Goal: Contribute content

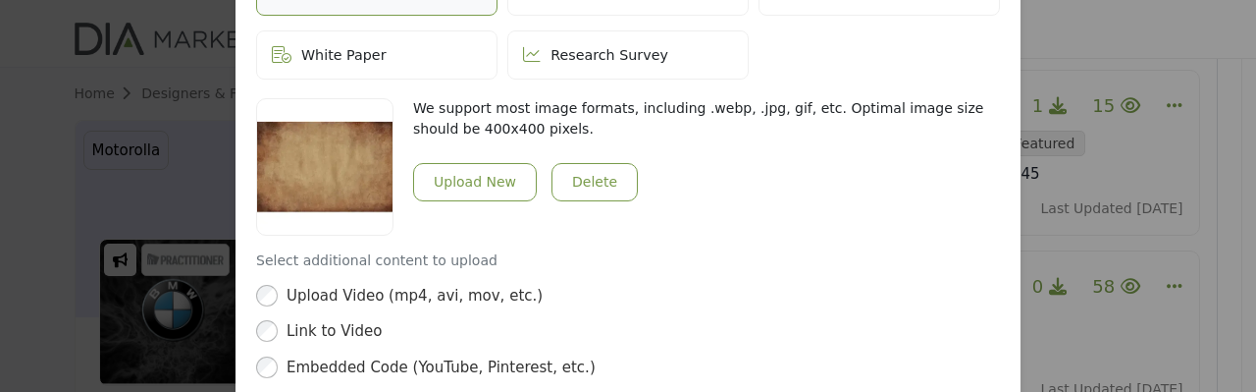
scroll to position [914, 0]
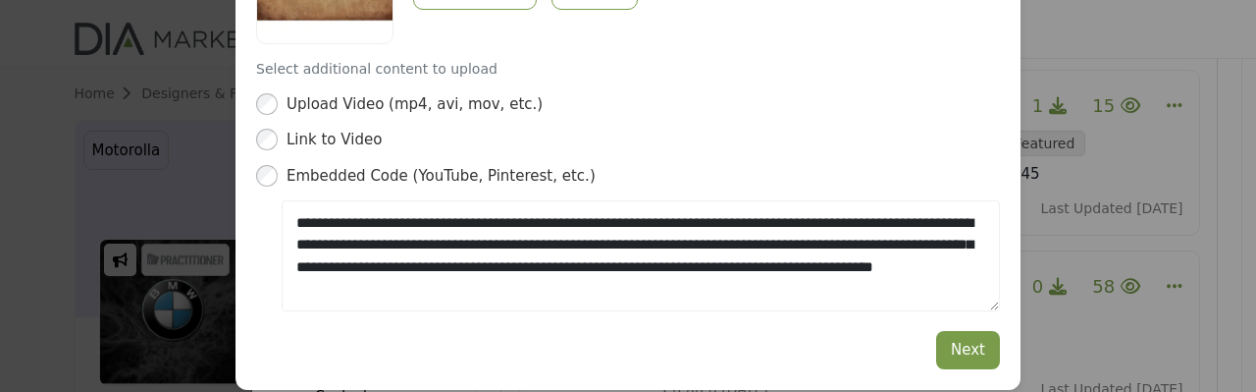
click at [1068, 240] on div "Edit Post Depending on your subscription plan, content can be Featured and dist…" at bounding box center [628, 196] width 1256 height 392
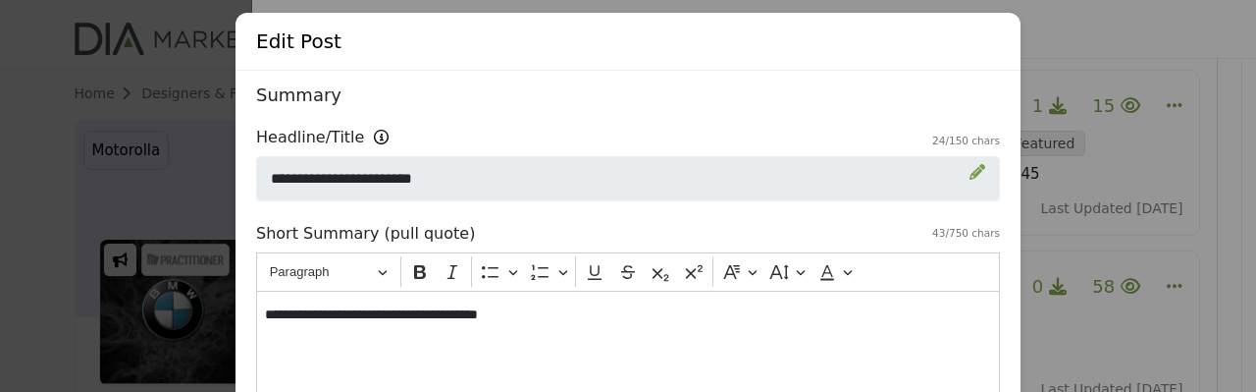
scroll to position [0, 0]
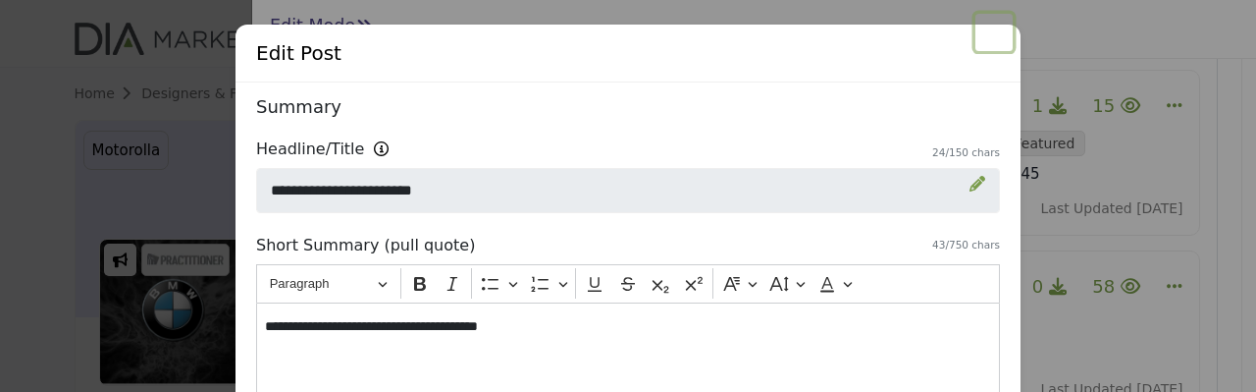
click at [991, 45] on button "Close" at bounding box center [994, 32] width 37 height 37
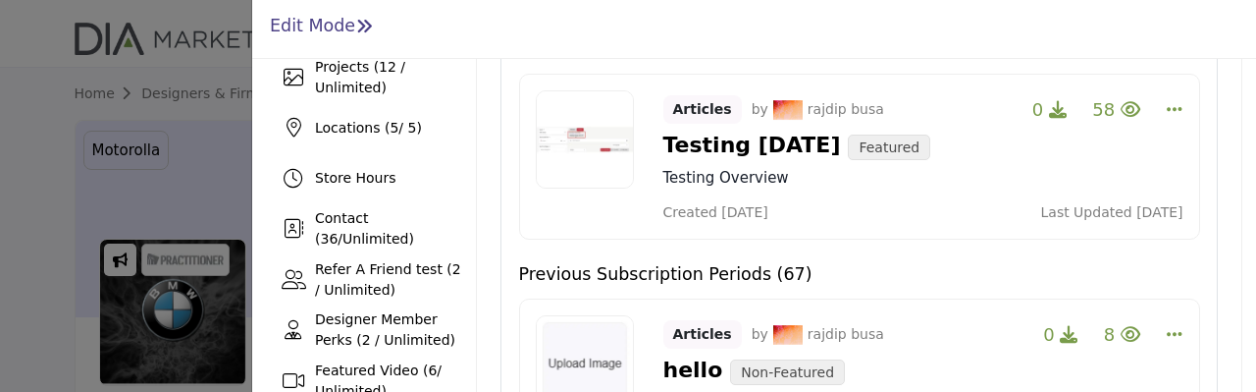
scroll to position [393, 0]
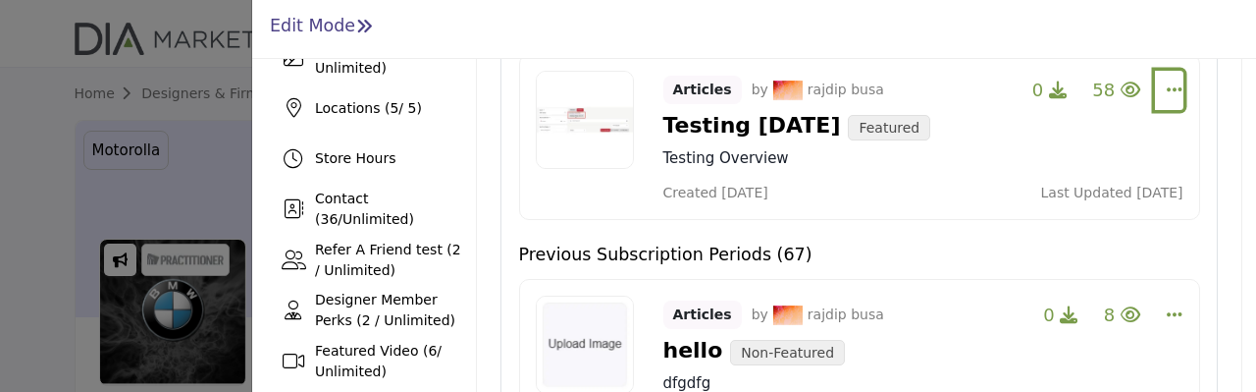
click at [1169, 89] on icon "Select Dropdown Options" at bounding box center [1175, 89] width 16 height 18
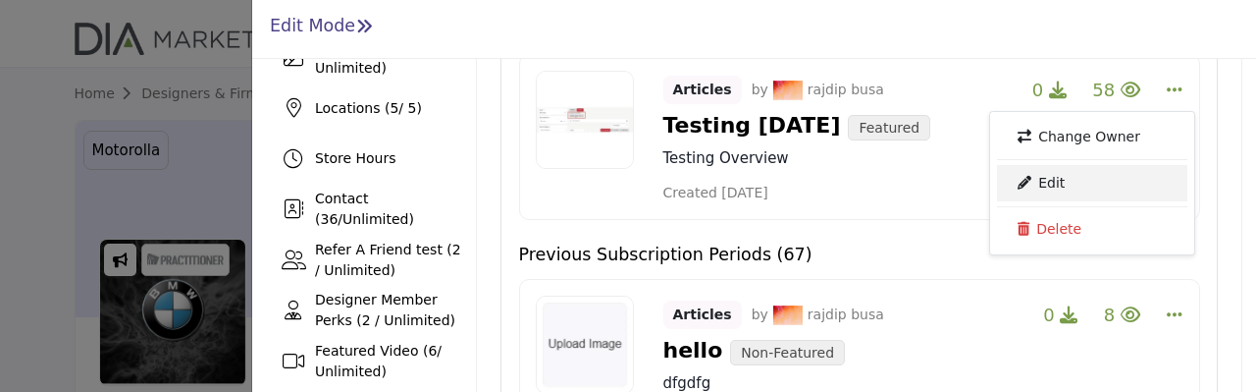
click at [1070, 170] on link "Edit" at bounding box center [1092, 182] width 190 height 35
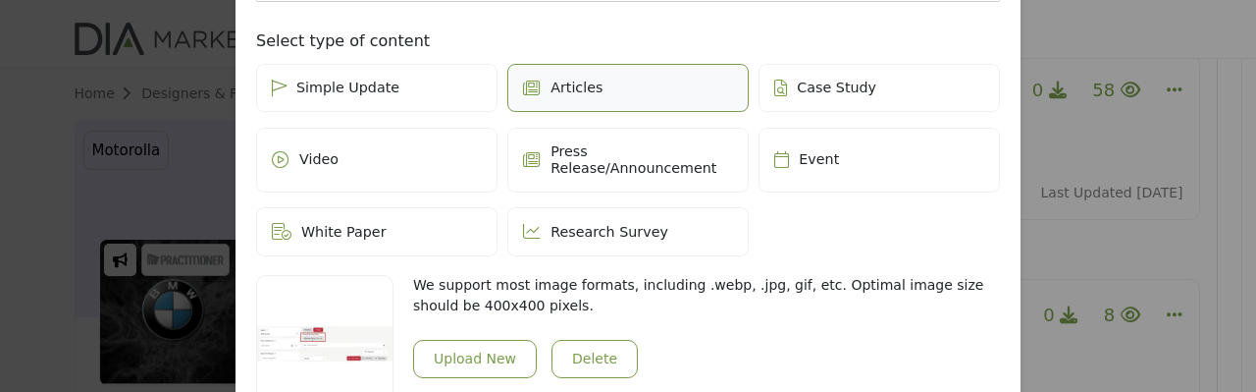
scroll to position [526, 0]
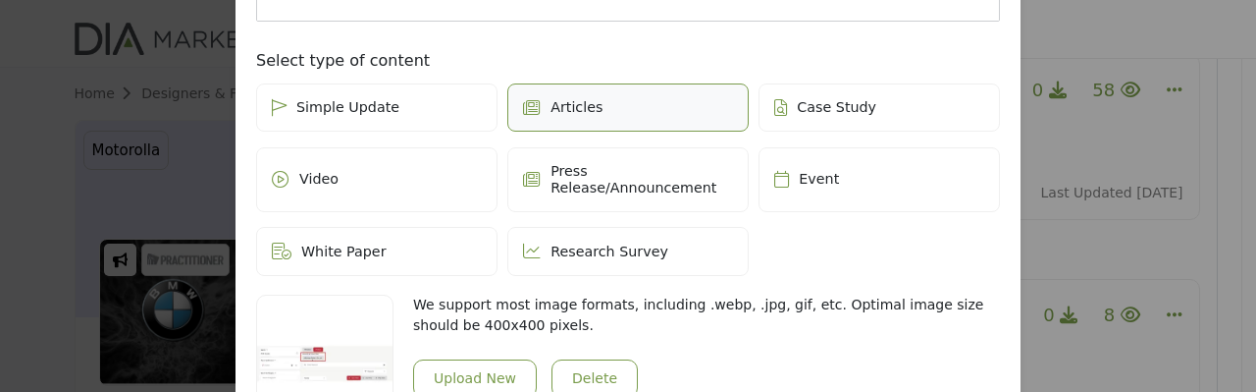
click at [312, 171] on span "Video" at bounding box center [318, 179] width 39 height 17
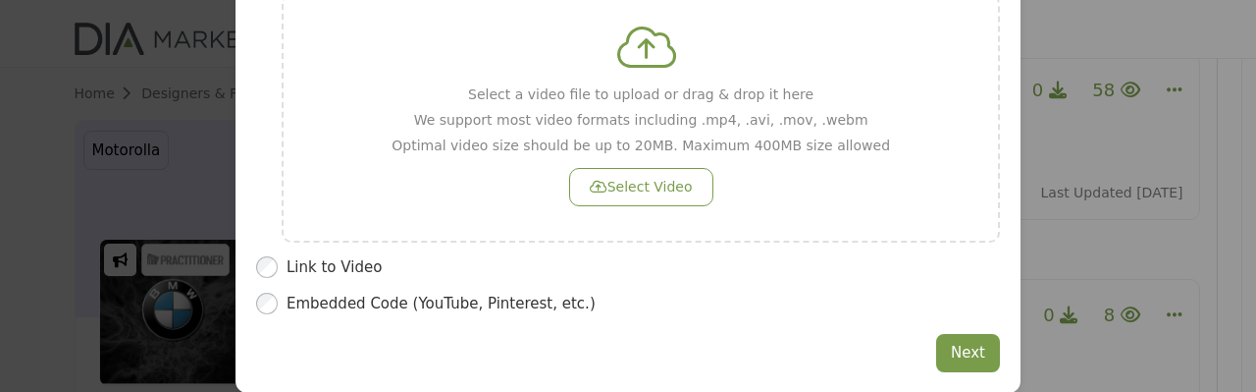
scroll to position [1051, 0]
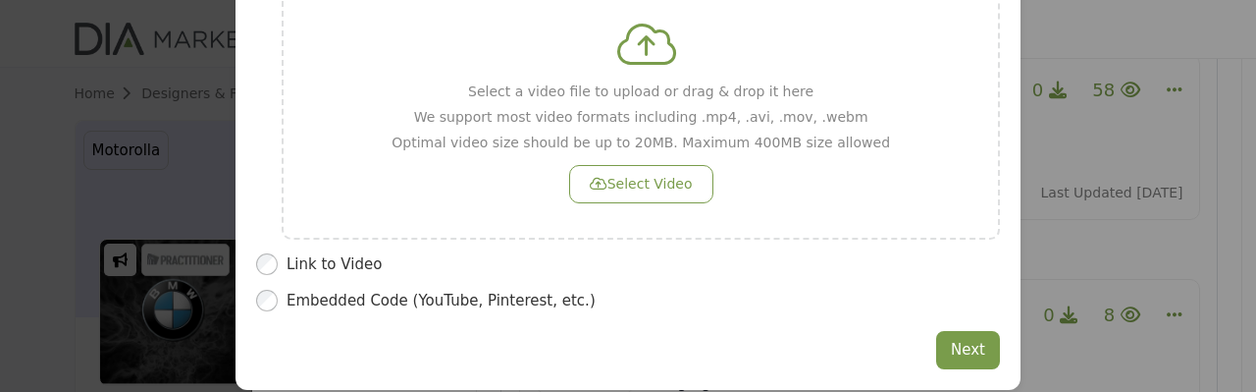
click at [276, 290] on div "Embedded Code (YouTube, Pinterest, etc.)" at bounding box center [628, 301] width 744 height 23
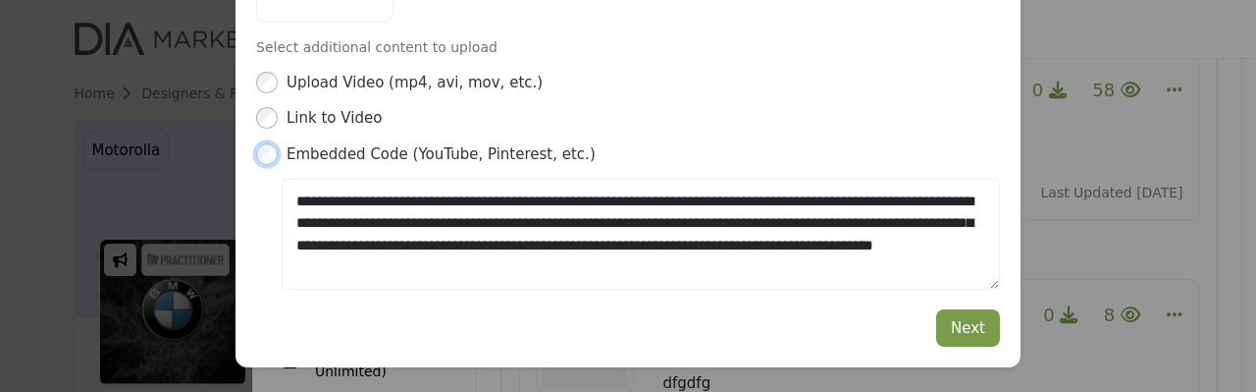
scroll to position [914, 0]
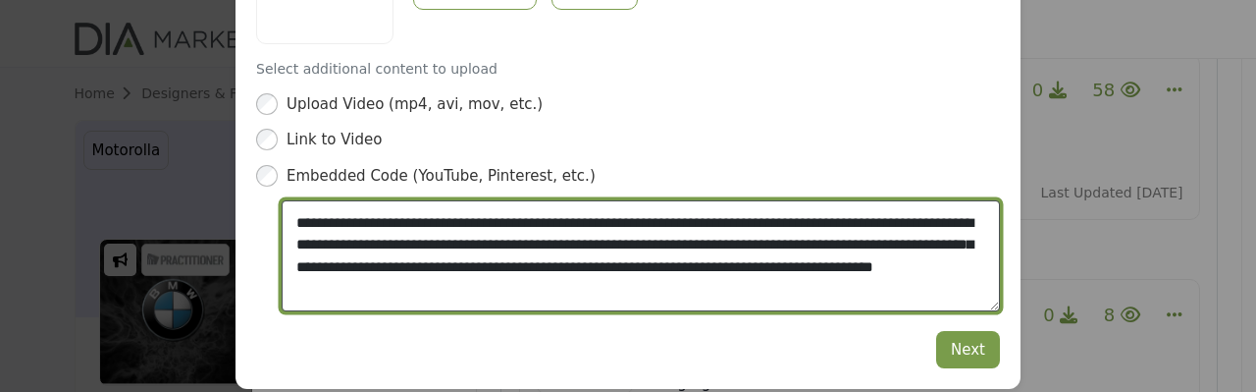
click at [306, 200] on textarea "**********" at bounding box center [641, 255] width 718 height 110
click at [290, 201] on textarea "**********" at bounding box center [641, 255] width 718 height 110
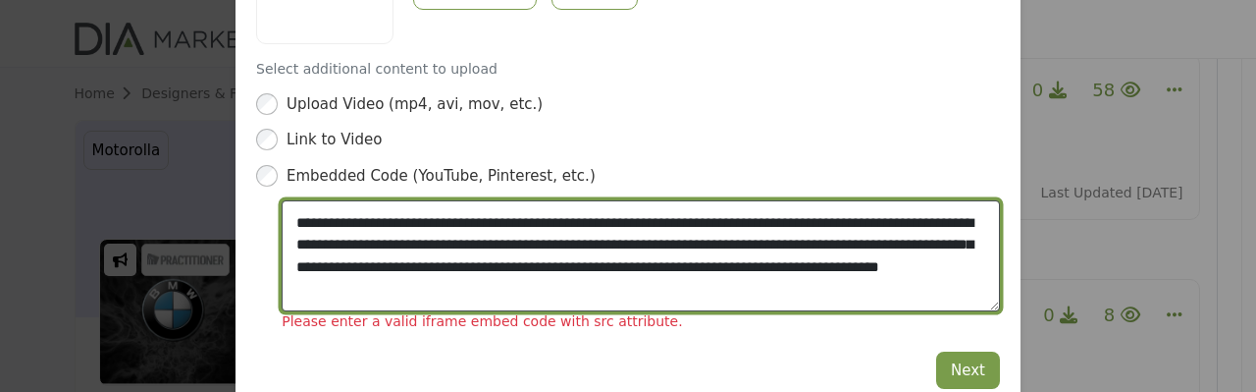
type textarea "**********"
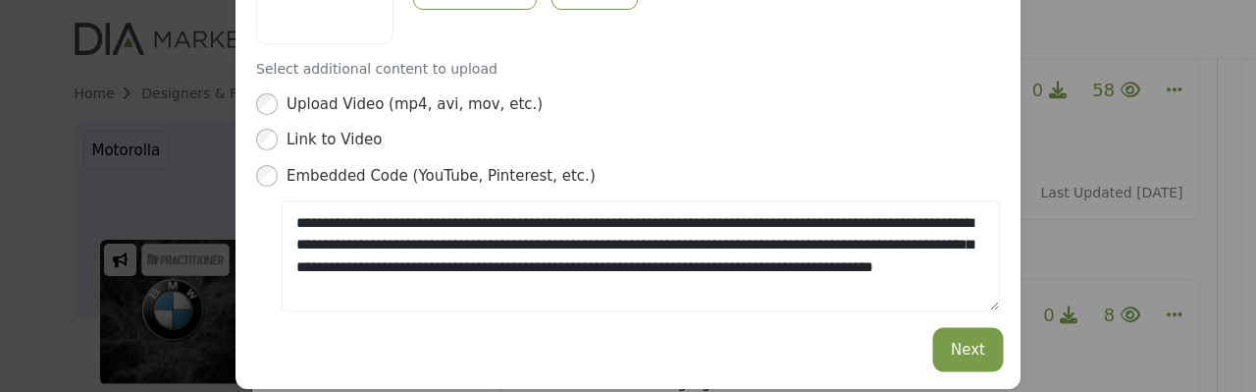
click at [966, 331] on button "Next" at bounding box center [968, 350] width 64 height 38
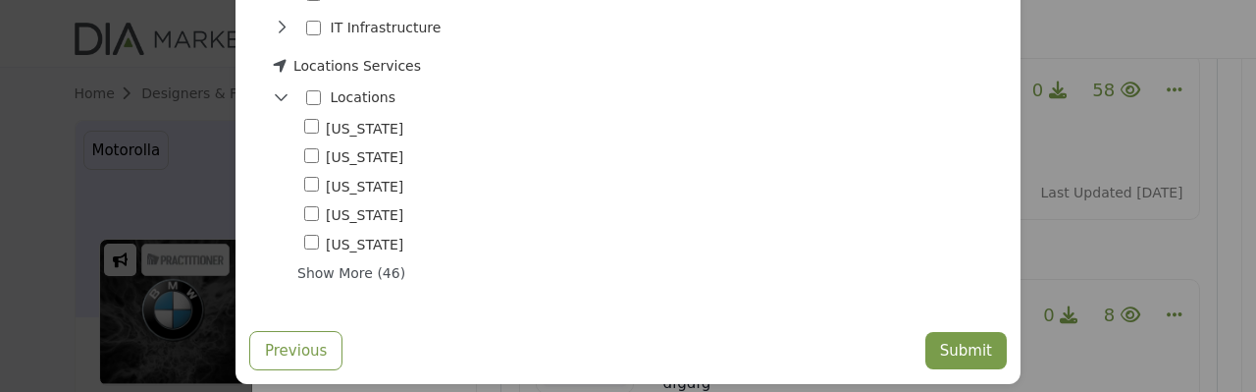
scroll to position [1996, 0]
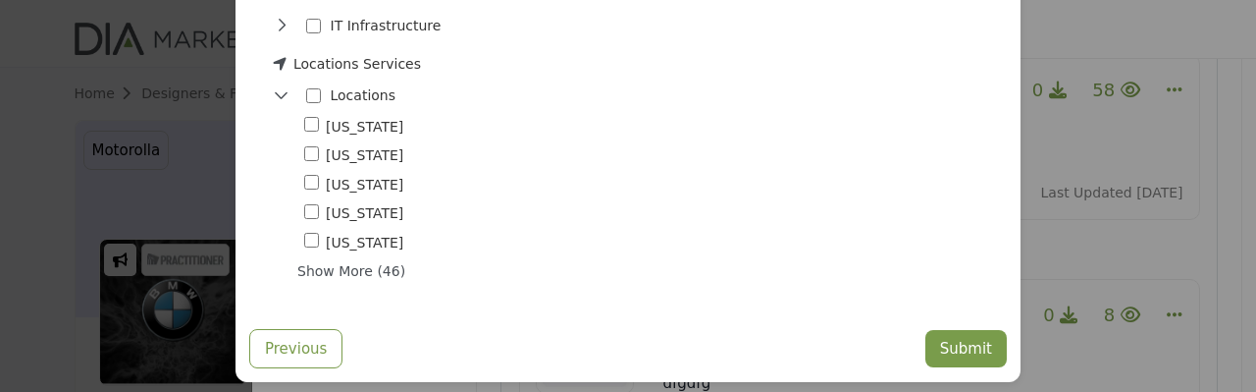
drag, startPoint x: 961, startPoint y: 342, endPoint x: 568, endPoint y: 234, distance: 407.1
click at [568, 234] on div "[US_STATE] 0" at bounding box center [652, 243] width 696 height 23
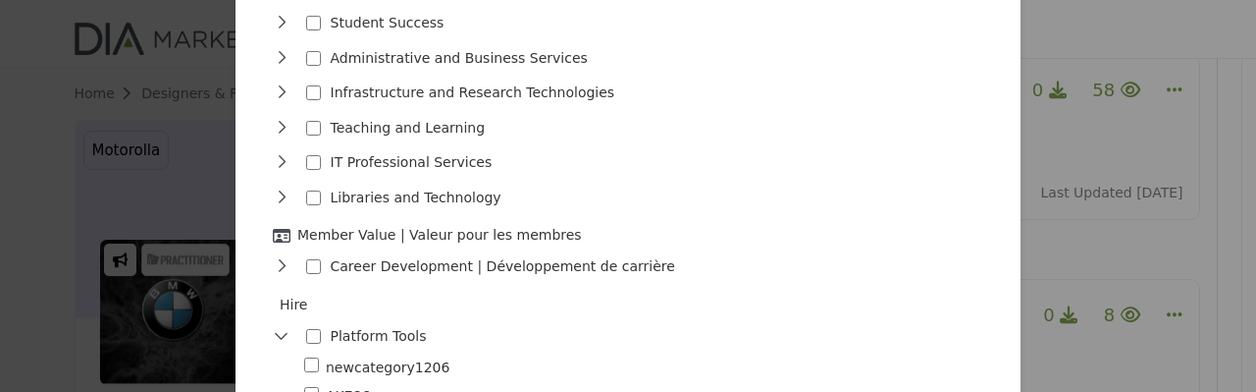
scroll to position [0, 0]
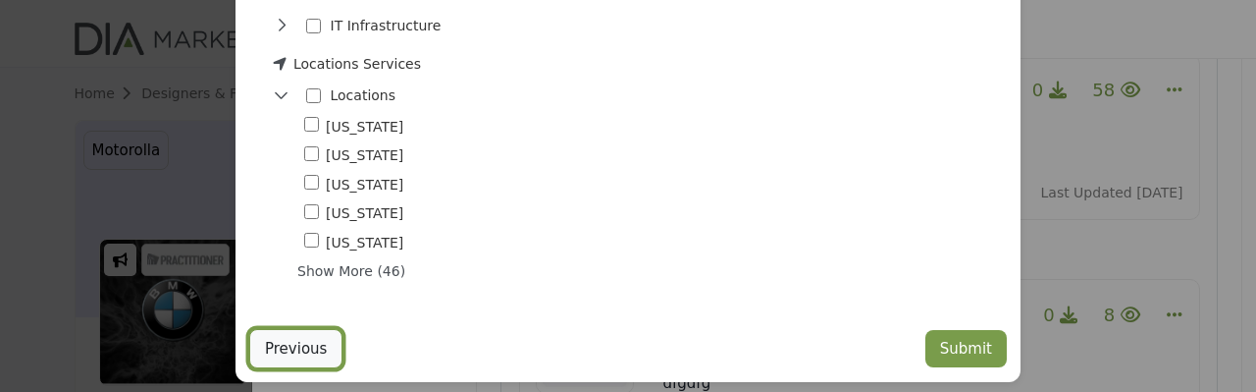
click at [293, 329] on button "Previous" at bounding box center [295, 349] width 93 height 40
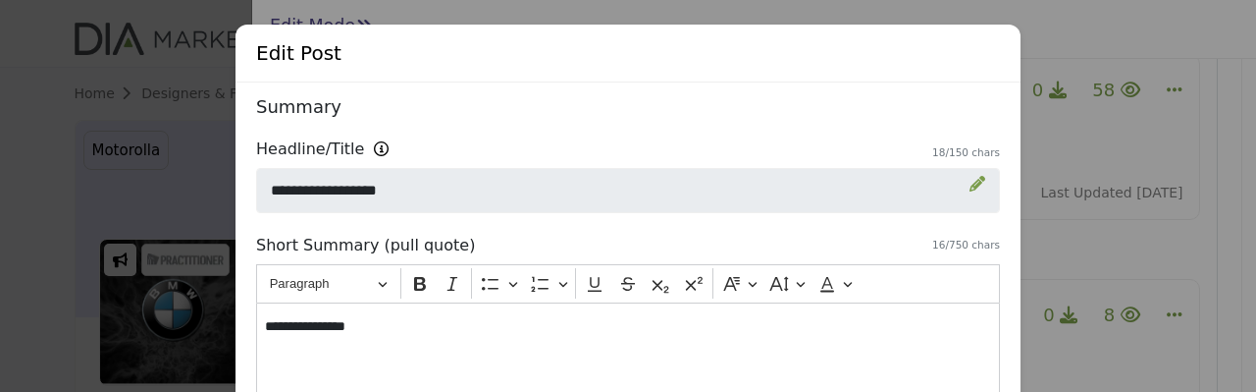
click at [1112, 130] on div "Edit Post Depending on your subscription plan, content can be Featured and dist…" at bounding box center [628, 196] width 1256 height 392
click at [993, 46] on button "Close" at bounding box center [994, 32] width 37 height 37
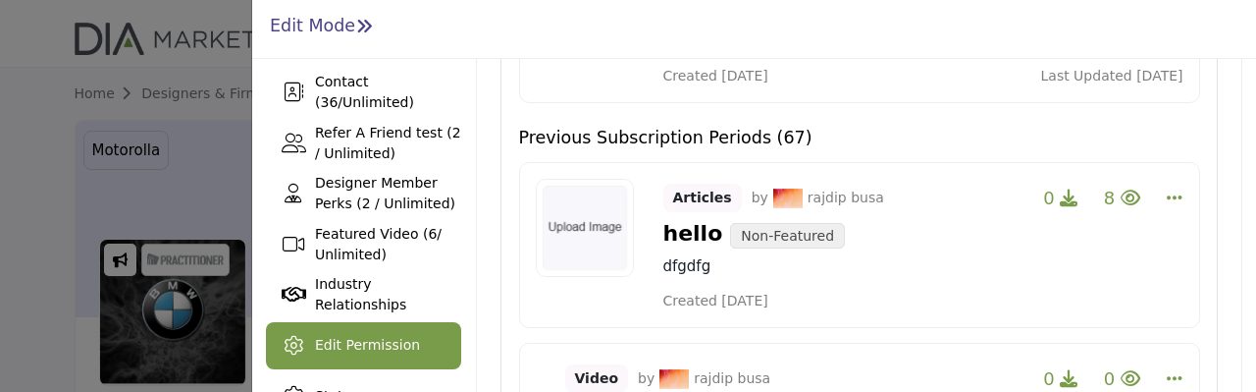
scroll to position [491, 0]
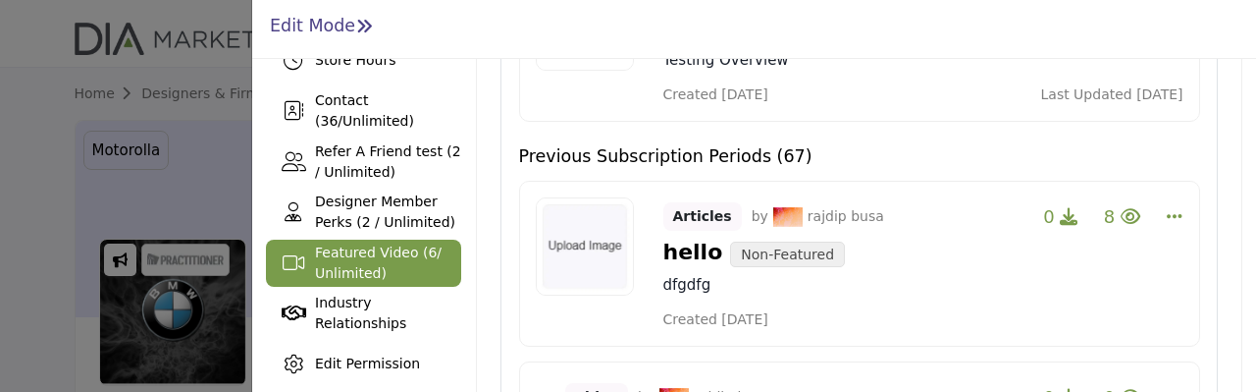
click at [407, 260] on span "Featured Video ( 6 / Unlimited)" at bounding box center [378, 262] width 127 height 36
